Goal: Information Seeking & Learning: Learn about a topic

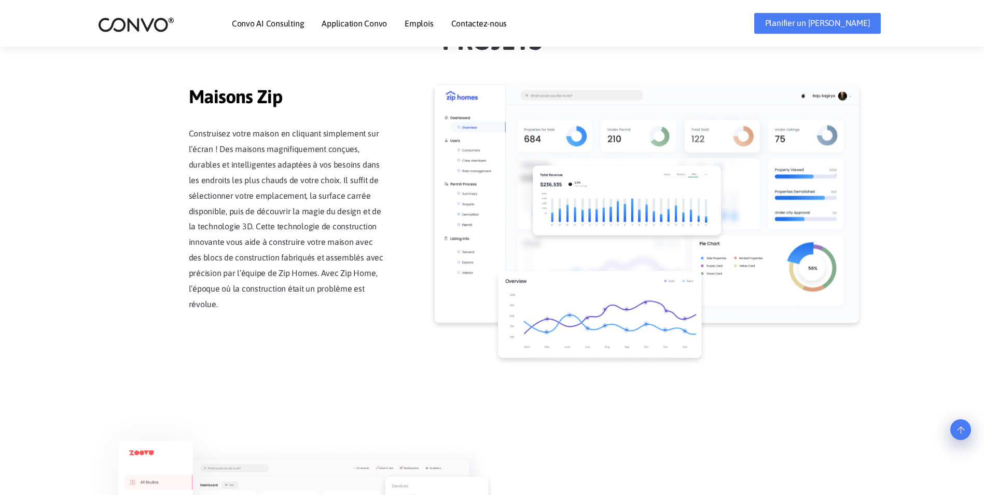
scroll to position [956, 0]
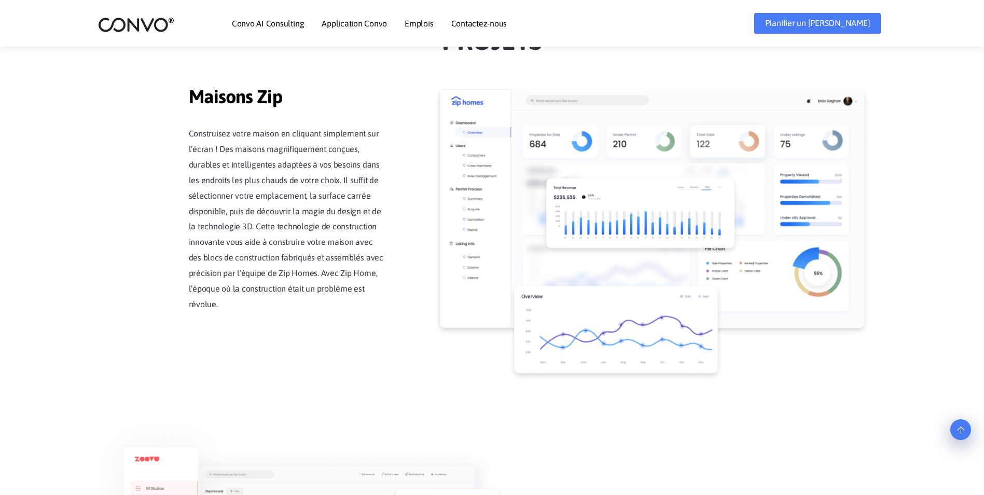
click at [423, 28] on li "Emplois" at bounding box center [419, 23] width 29 height 45
click at [416, 22] on link "Emplois" at bounding box center [419, 23] width 29 height 8
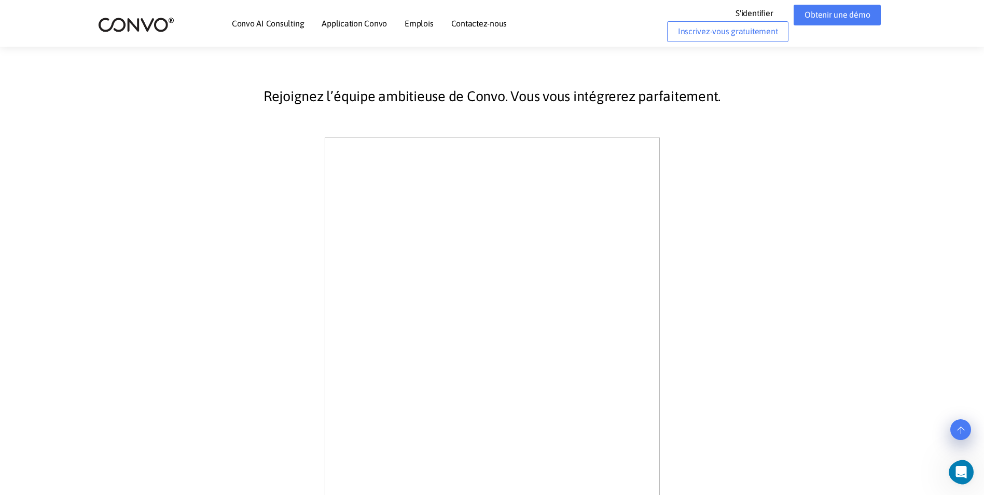
scroll to position [220, 0]
